Goal: Transaction & Acquisition: Subscribe to service/newsletter

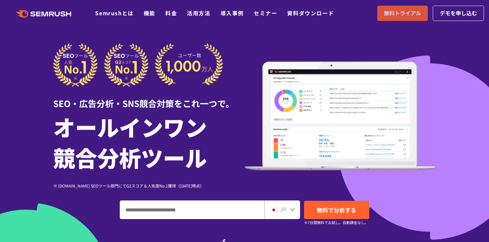
click at [384, 17] on span "無料トライアル" at bounding box center [402, 13] width 37 height 9
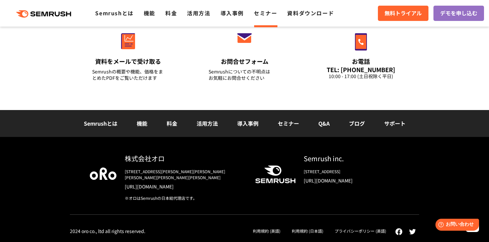
scroll to position [3025, 0]
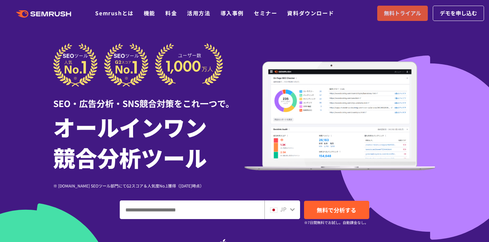
click at [384, 15] on span "無料トライアル" at bounding box center [402, 13] width 37 height 9
click at [393, 18] on span "無料トライアル" at bounding box center [402, 13] width 37 height 9
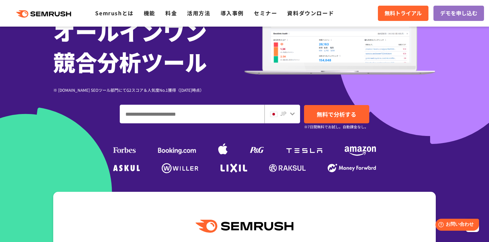
scroll to position [27, 0]
